Goal: Download file/media

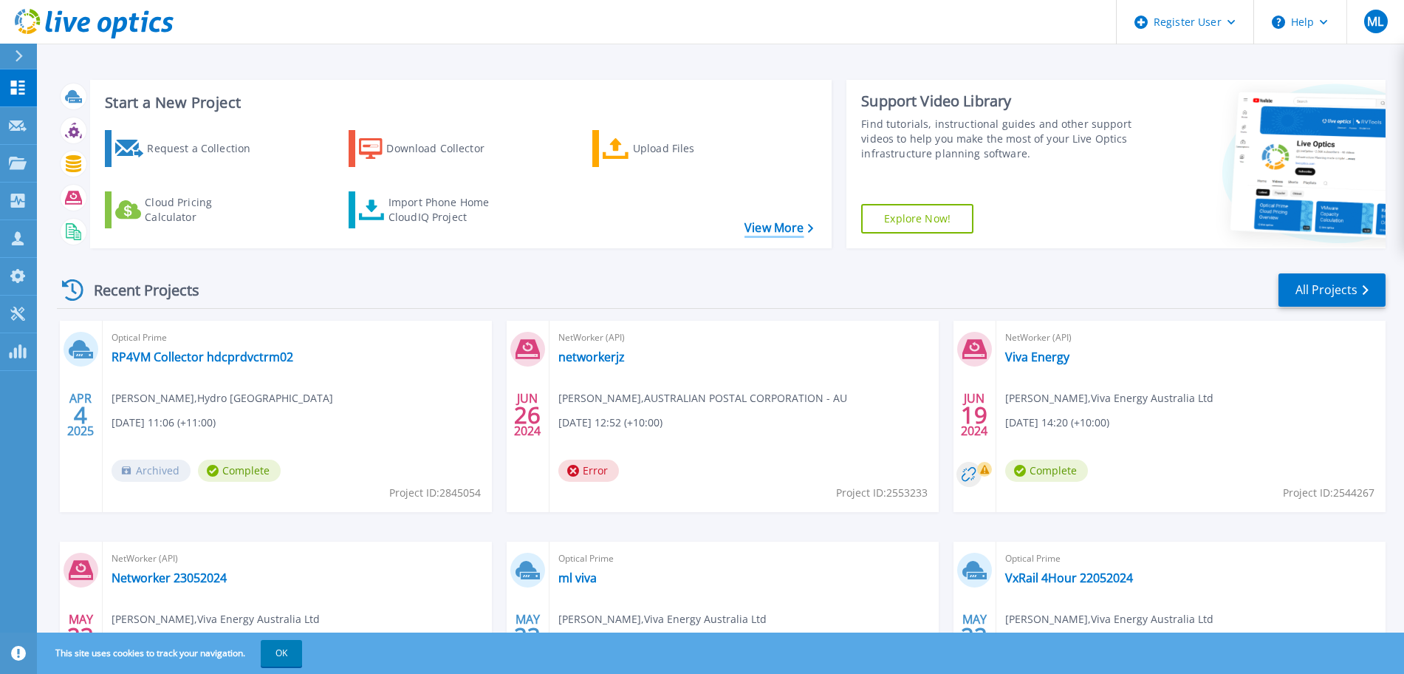
click at [745, 223] on link "View More" at bounding box center [779, 228] width 69 height 14
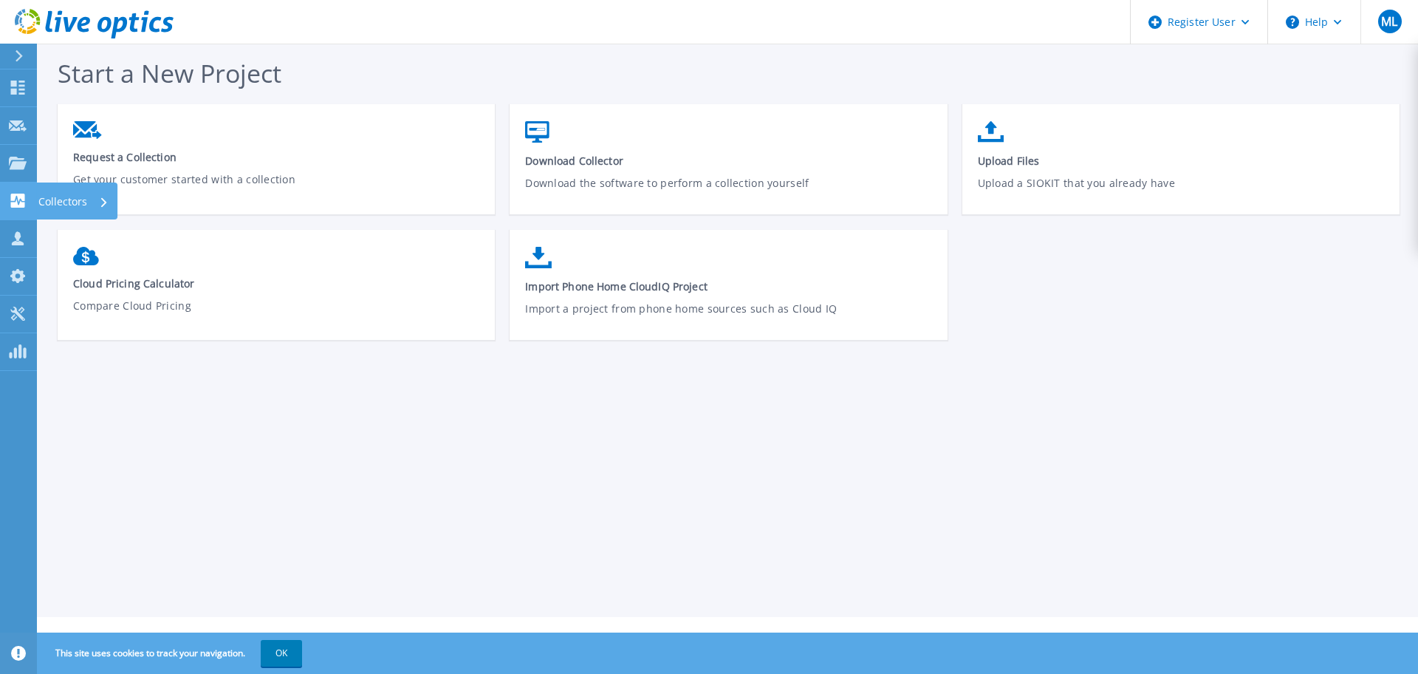
click at [69, 208] on p "Collectors" at bounding box center [62, 201] width 49 height 38
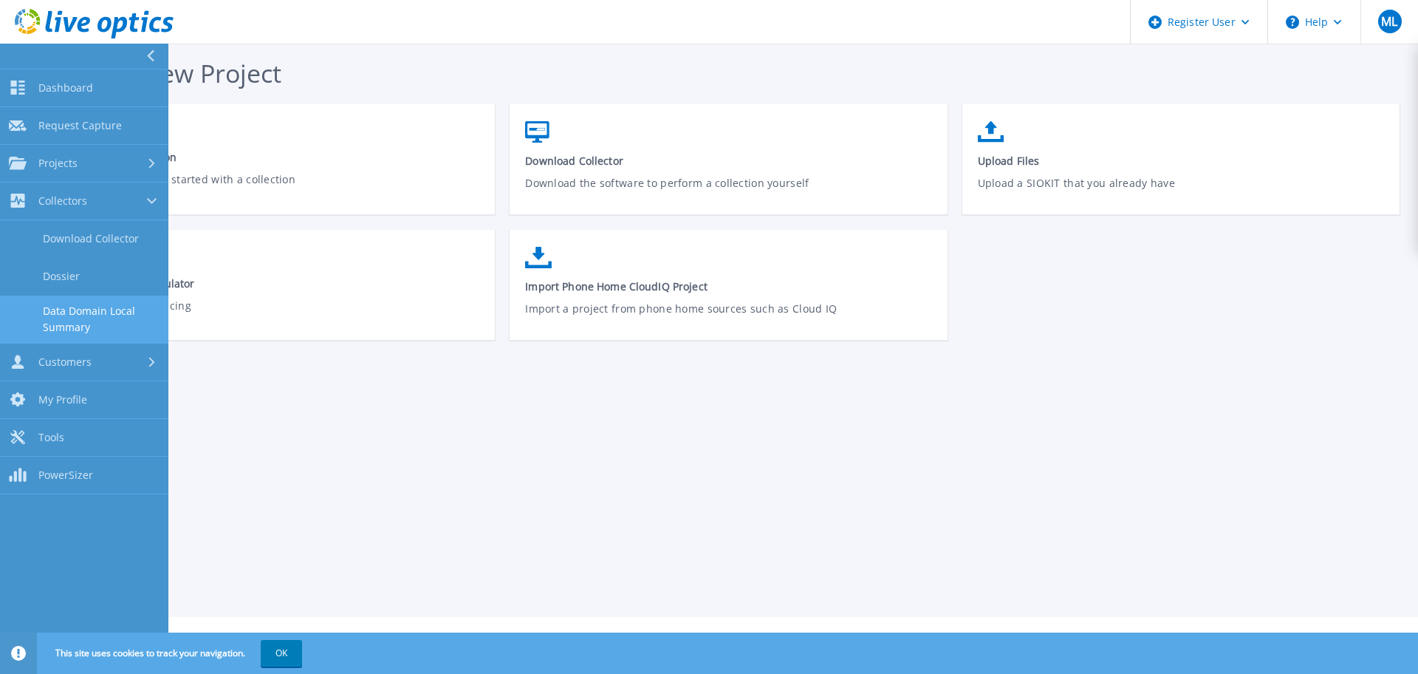
click at [113, 318] on link "Data Domain Local Summary" at bounding box center [84, 318] width 168 height 47
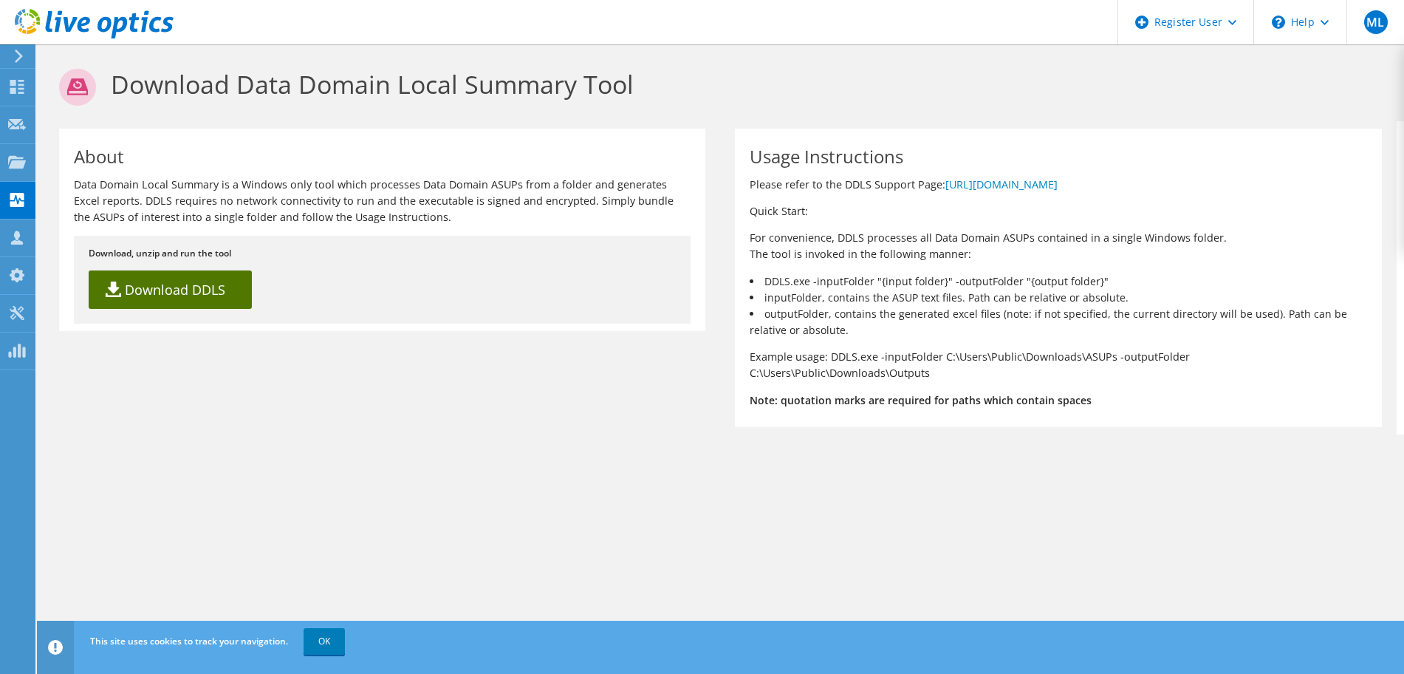
click at [151, 284] on link "Download DDLS" at bounding box center [170, 289] width 163 height 38
click at [92, 417] on div "About Data Domain Local Summary is a Windows only tool which processes Data Dom…" at bounding box center [720, 277] width 1353 height 313
click at [18, 309] on use at bounding box center [17, 313] width 14 height 14
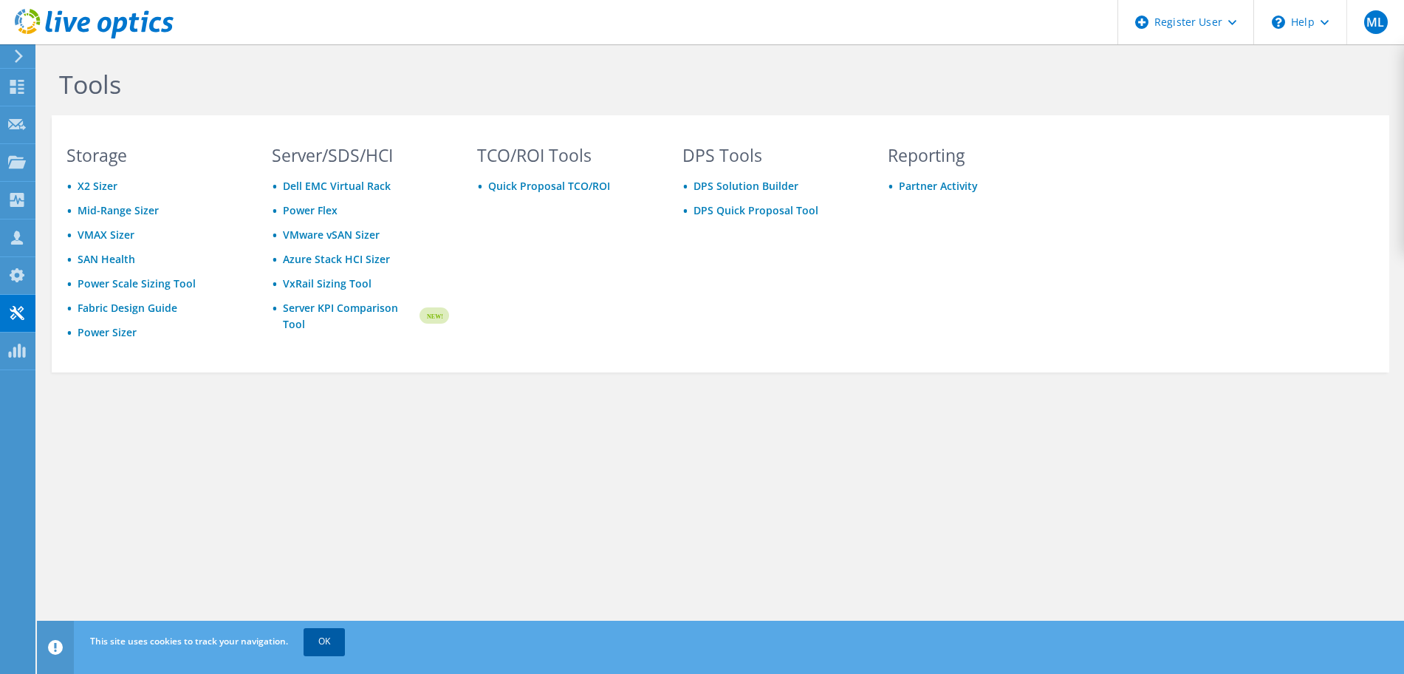
click at [327, 643] on link "OK" at bounding box center [324, 641] width 41 height 27
